Goal: Task Accomplishment & Management: Manage account settings

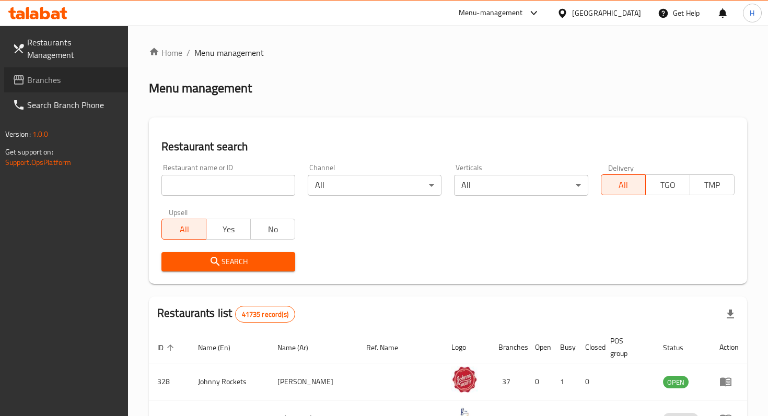
click at [58, 74] on span "Branches" at bounding box center [73, 80] width 92 height 13
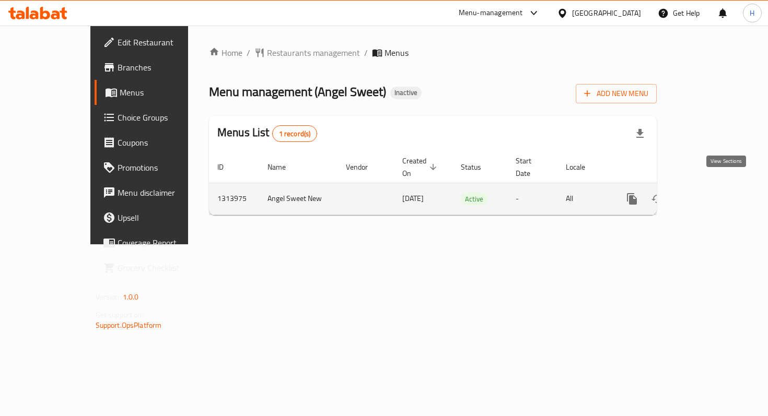
click at [716, 191] on link "enhanced table" at bounding box center [707, 198] width 25 height 25
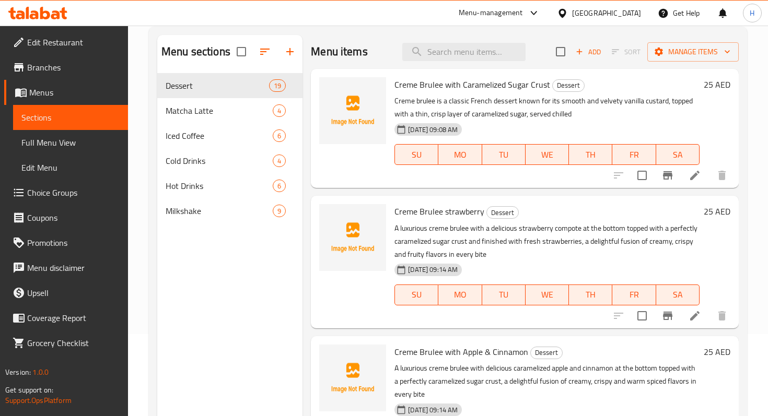
scroll to position [146, 0]
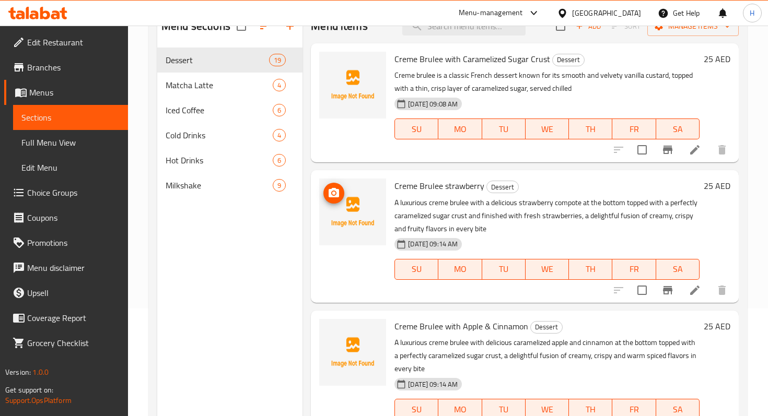
scroll to position [72, 0]
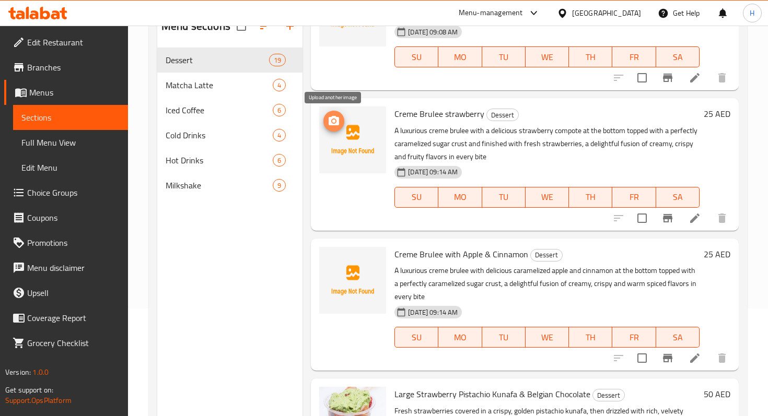
click at [332, 123] on icon "upload picture" at bounding box center [333, 121] width 13 height 13
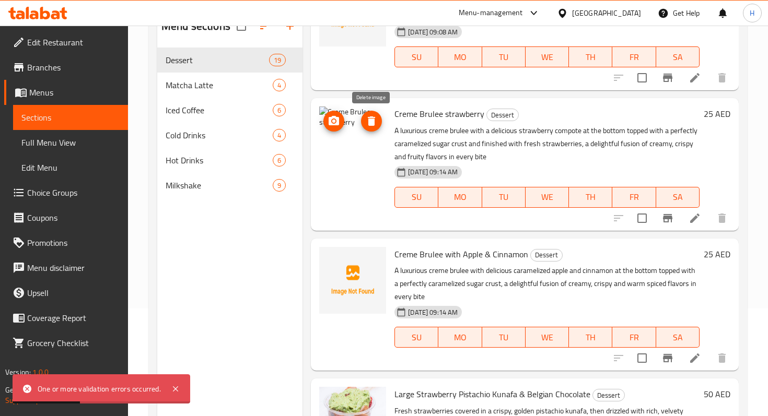
click at [375, 122] on icon "delete image" at bounding box center [371, 121] width 13 height 13
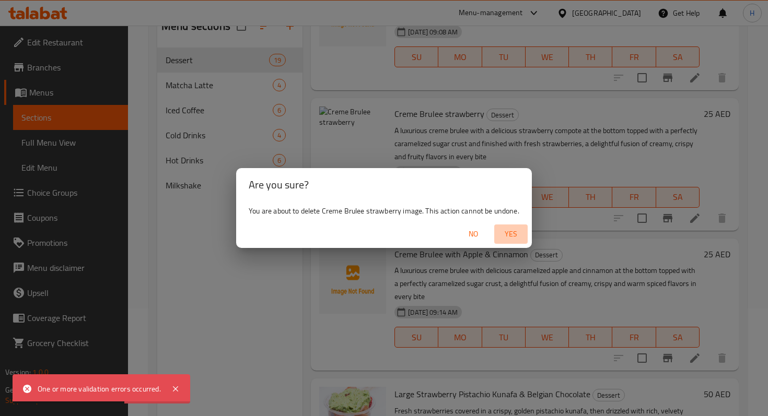
click at [511, 234] on span "Yes" at bounding box center [510, 234] width 25 height 13
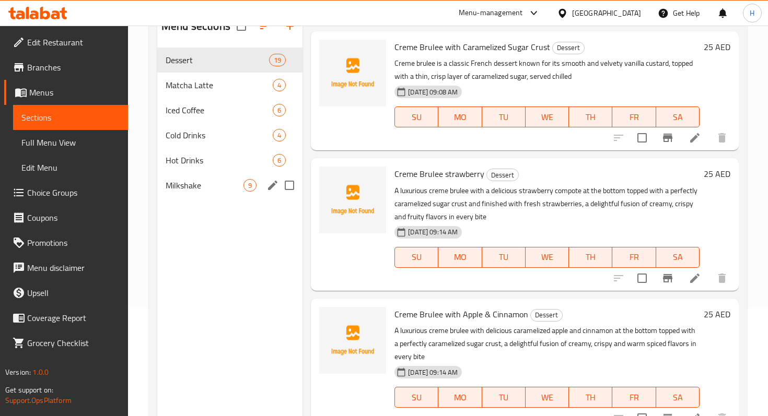
scroll to position [57, 0]
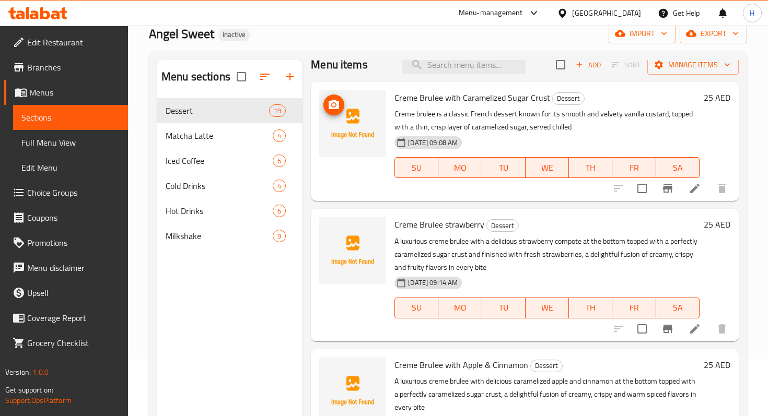
click at [329, 141] on img at bounding box center [352, 123] width 67 height 67
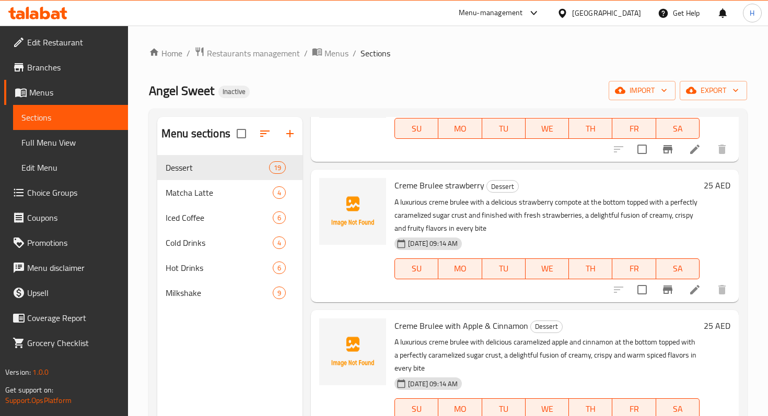
scroll to position [136, 0]
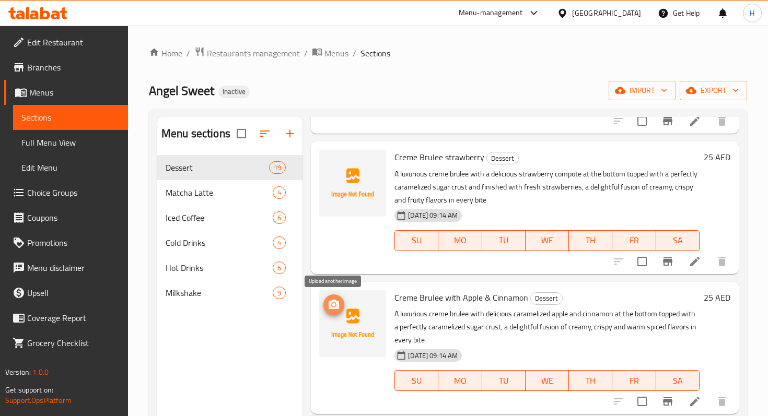
click at [335, 306] on icon "upload picture" at bounding box center [333, 305] width 13 height 13
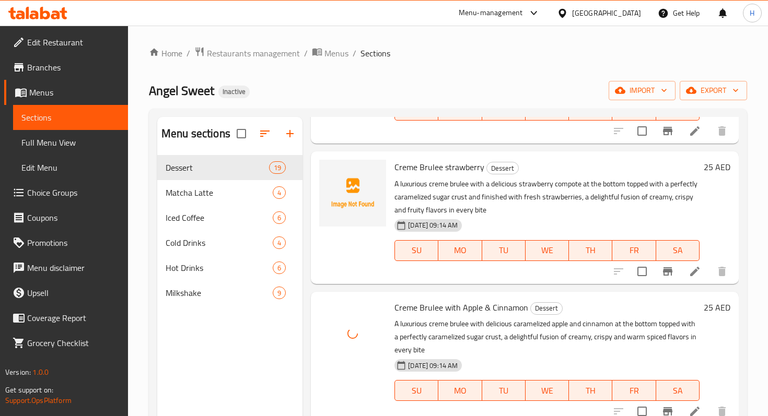
scroll to position [126, 0]
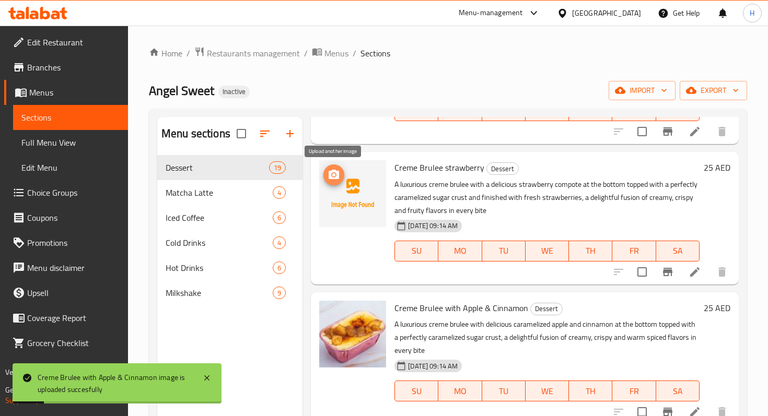
click at [334, 178] on icon "upload picture" at bounding box center [334, 174] width 10 height 9
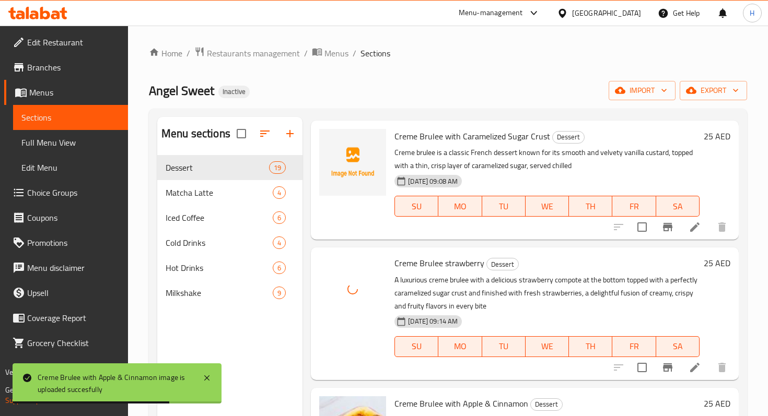
scroll to position [31, 0]
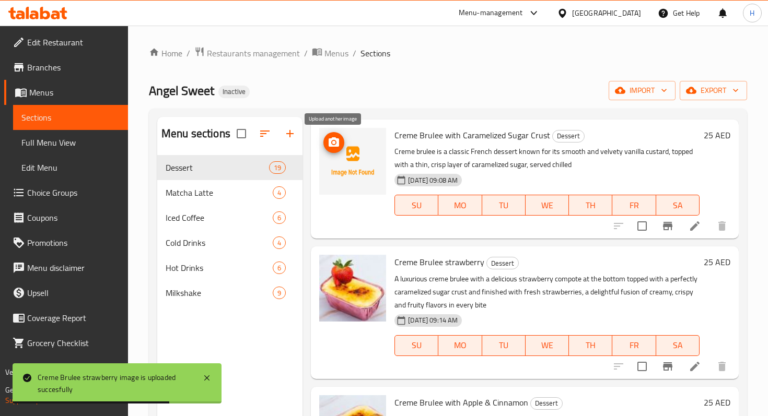
click at [339, 143] on icon "upload picture" at bounding box center [333, 142] width 13 height 13
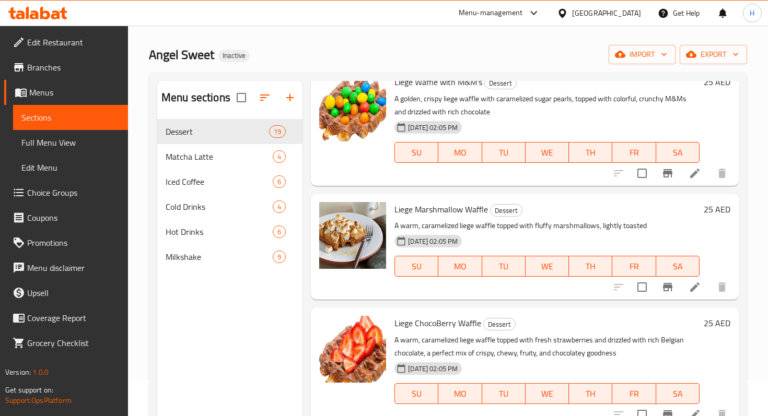
scroll to position [1106, 0]
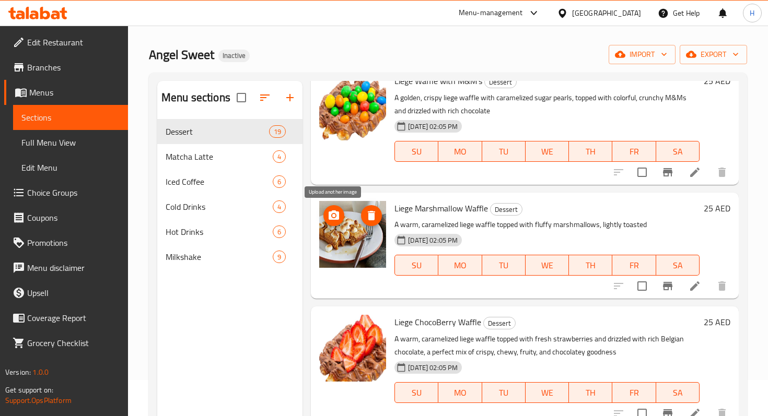
click at [327, 216] on icon "upload picture" at bounding box center [333, 215] width 13 height 13
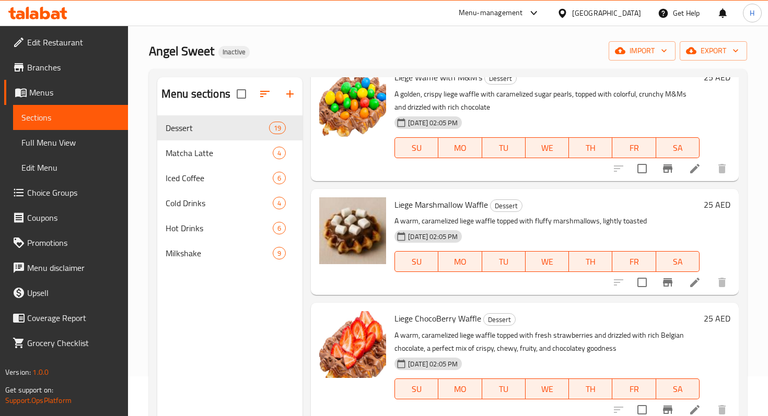
scroll to position [0, 0]
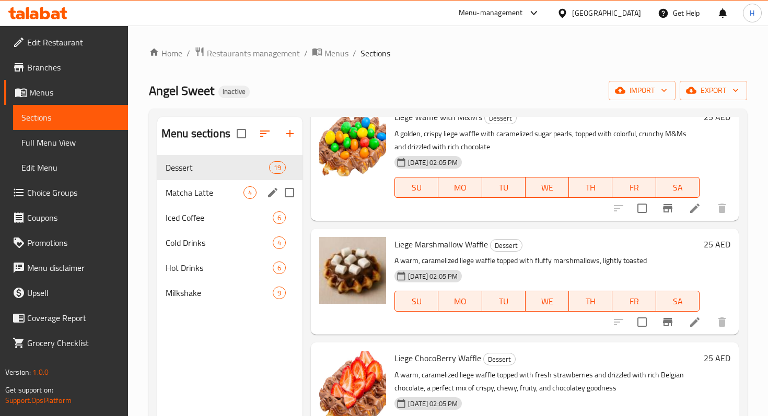
click at [227, 193] on span "Matcha Latte" at bounding box center [205, 192] width 78 height 13
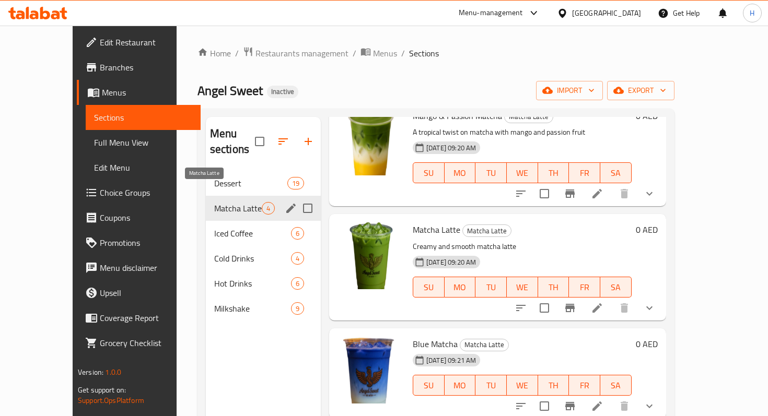
scroll to position [51, 0]
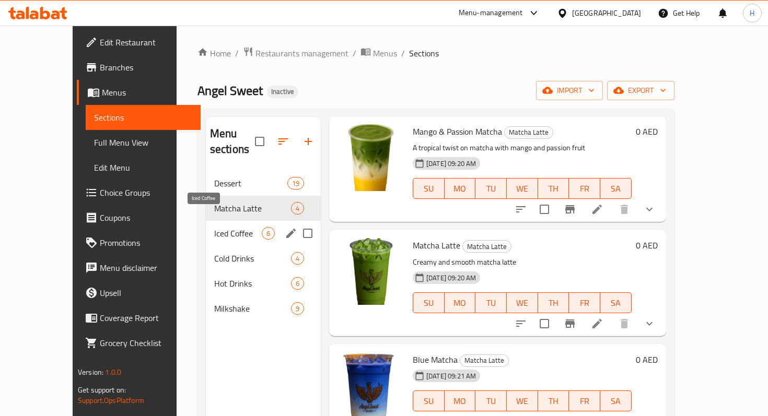
click at [224, 227] on span "Iced Coffee" at bounding box center [238, 233] width 48 height 13
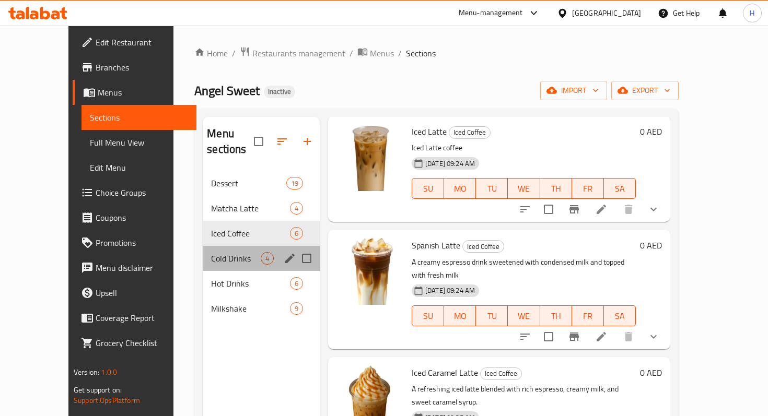
click at [224, 249] on div "Cold Drinks 4" at bounding box center [261, 258] width 117 height 25
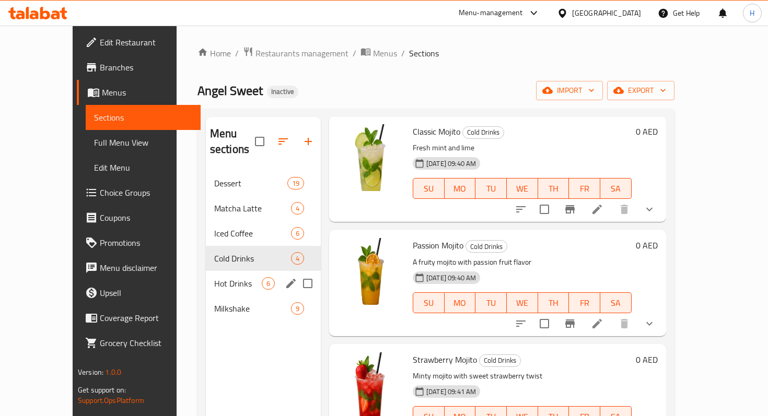
click at [219, 274] on div "Hot Drinks 6" at bounding box center [263, 283] width 115 height 25
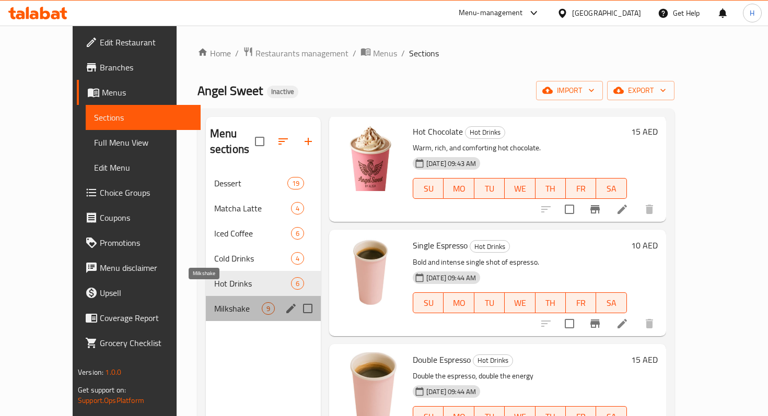
click at [219, 302] on span "Milkshake" at bounding box center [238, 308] width 48 height 13
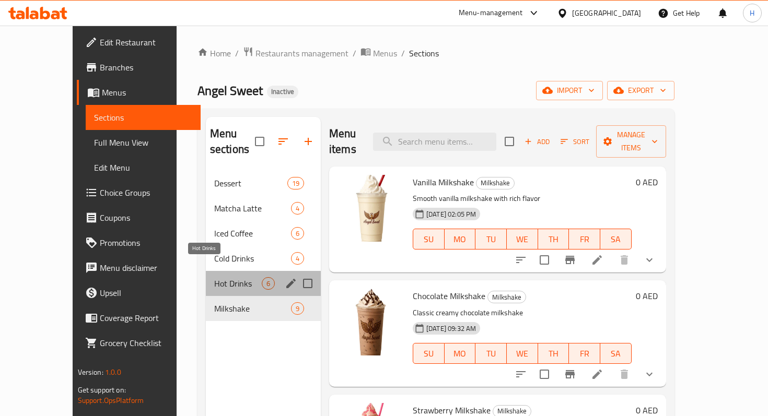
click at [214, 277] on span "Hot Drinks" at bounding box center [238, 283] width 48 height 13
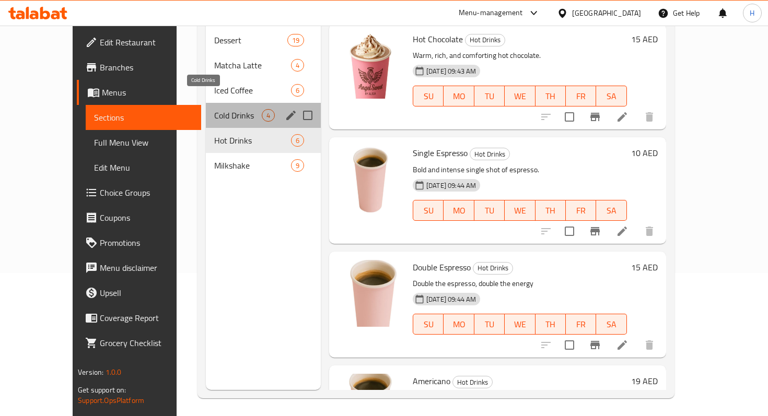
click at [214, 109] on span "Cold Drinks" at bounding box center [238, 115] width 48 height 13
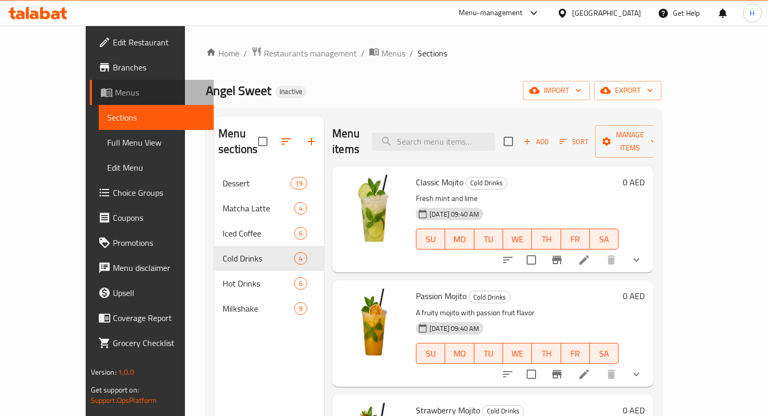
click at [115, 89] on span "Menus" at bounding box center [160, 92] width 90 height 13
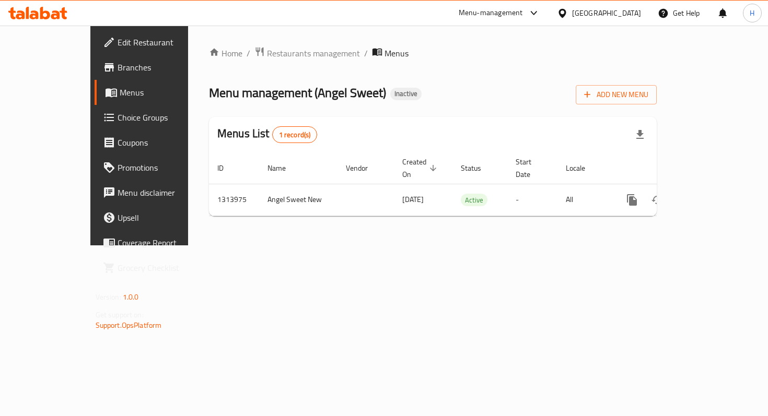
click at [120, 94] on span "Menus" at bounding box center [165, 92] width 90 height 13
